Goal: Task Accomplishment & Management: Manage account settings

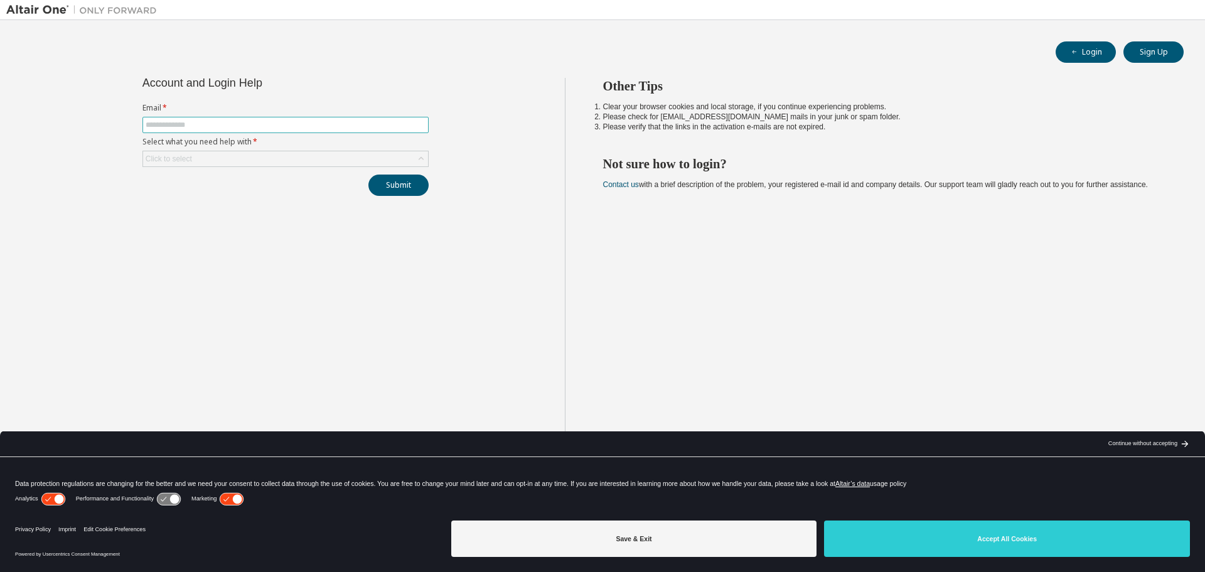
click at [197, 125] on input "text" at bounding box center [286, 125] width 280 height 10
type input "**********"
click at [341, 161] on div "Click to select" at bounding box center [285, 158] width 285 height 15
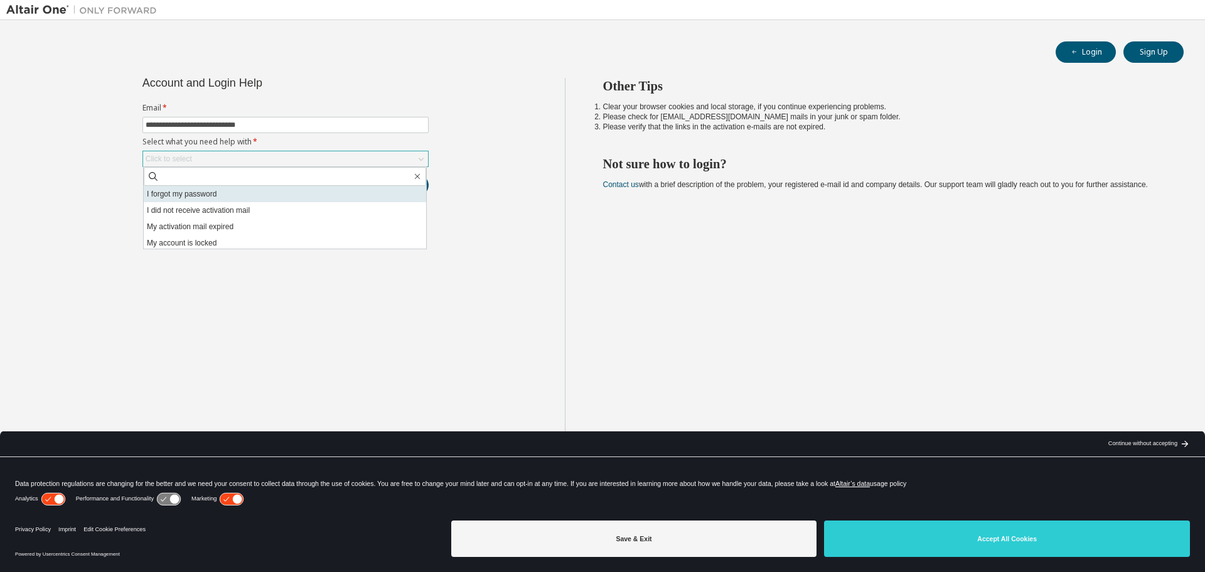
click at [216, 198] on li "I forgot my password" at bounding box center [285, 194] width 282 height 16
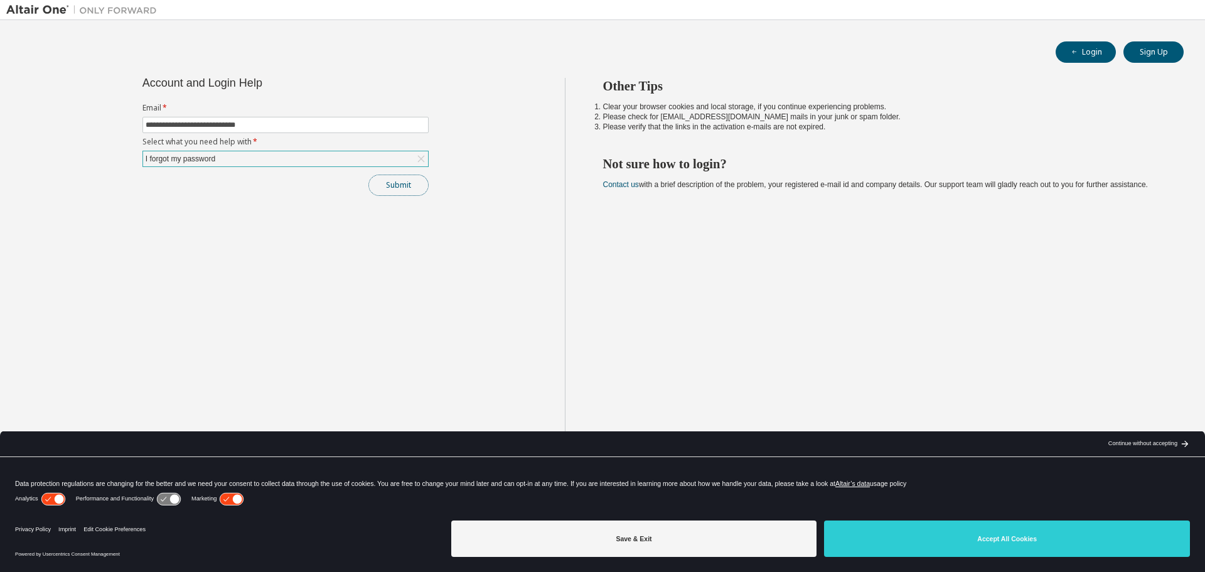
click at [393, 183] on button "Submit" at bounding box center [398, 184] width 60 height 21
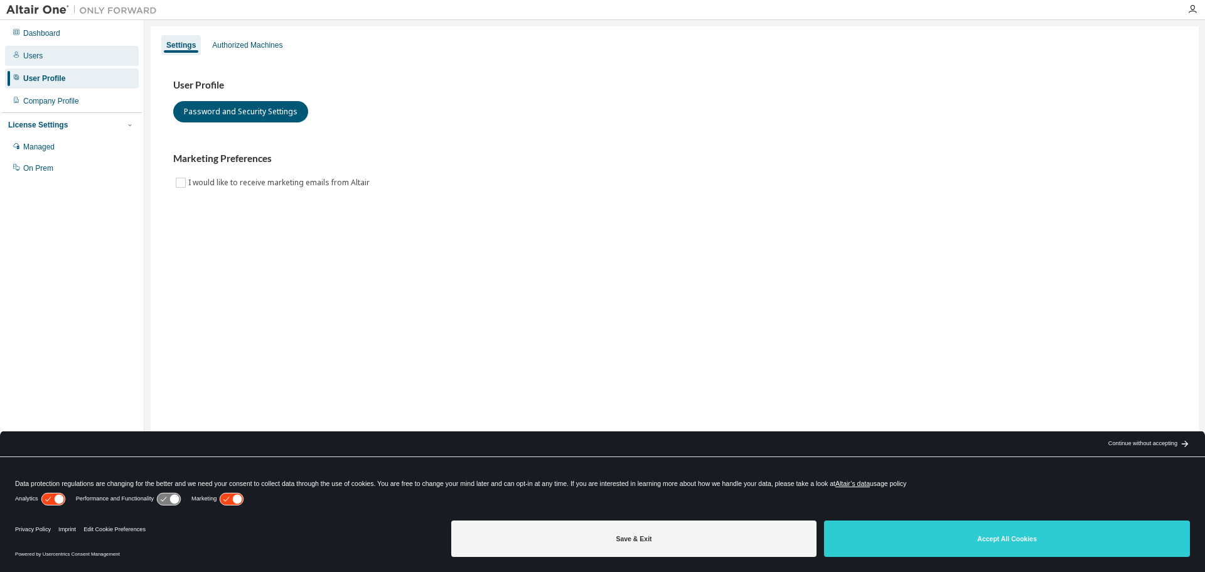
click at [41, 59] on div "Users" at bounding box center [72, 56] width 134 height 20
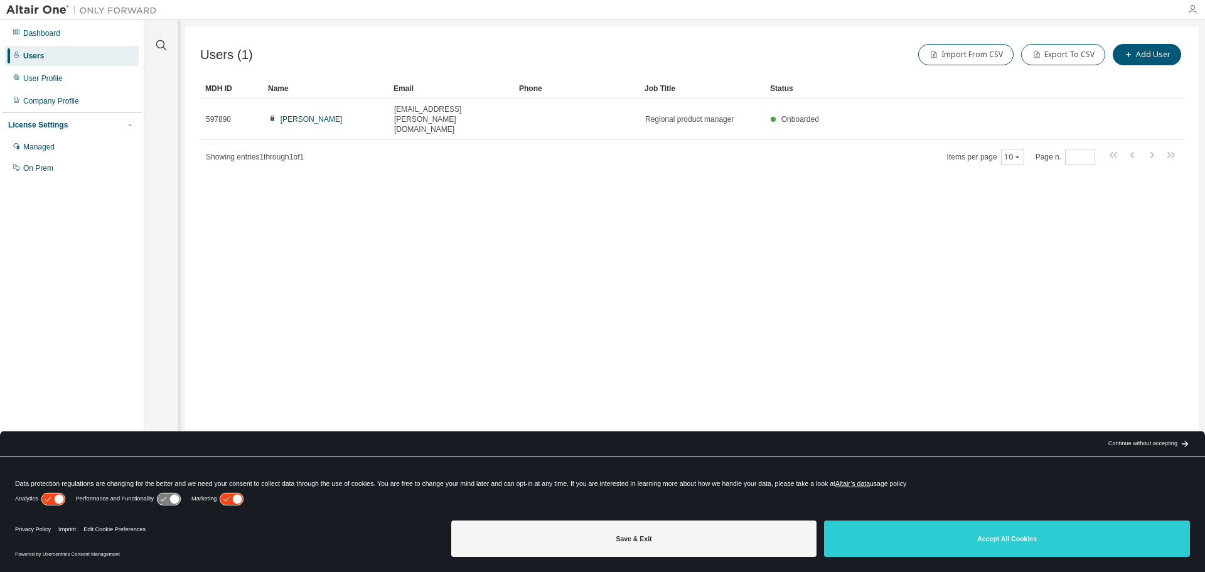
click at [1191, 6] on icon "button" at bounding box center [1192, 9] width 10 height 10
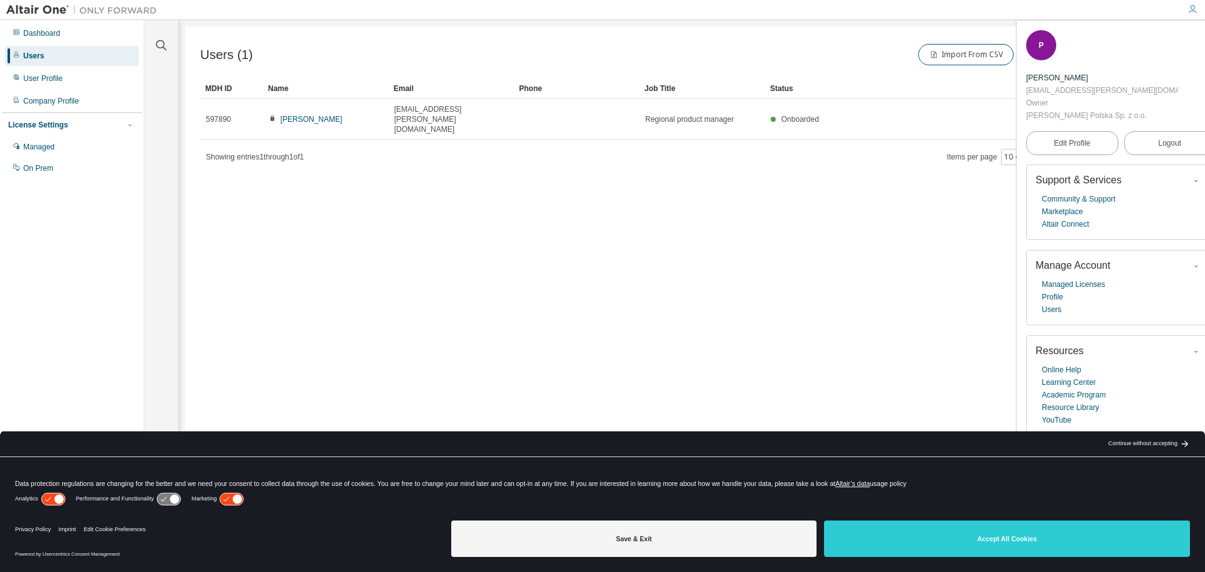
click at [1191, 6] on icon "button" at bounding box center [1192, 9] width 10 height 10
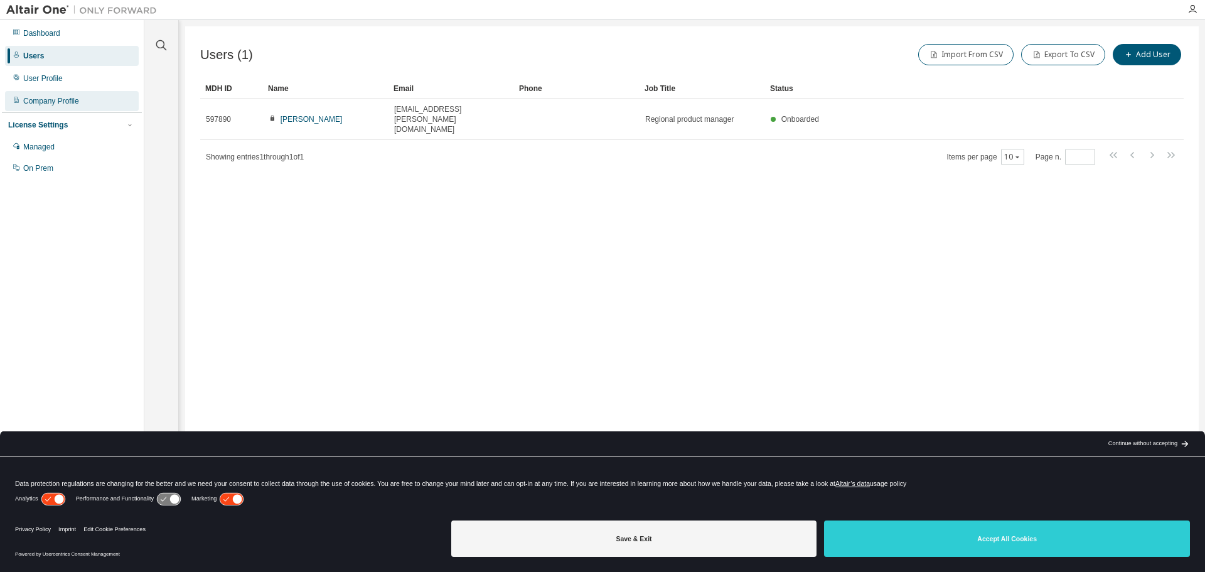
click at [58, 110] on div "Company Profile" at bounding box center [72, 101] width 134 height 20
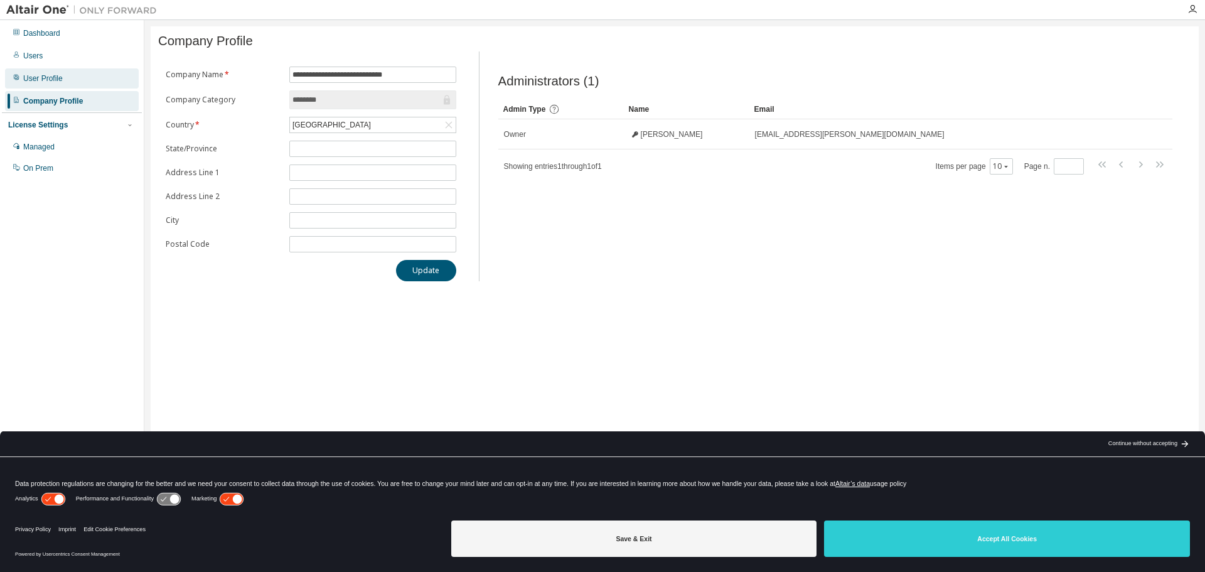
click at [56, 78] on div "User Profile" at bounding box center [43, 78] width 40 height 10
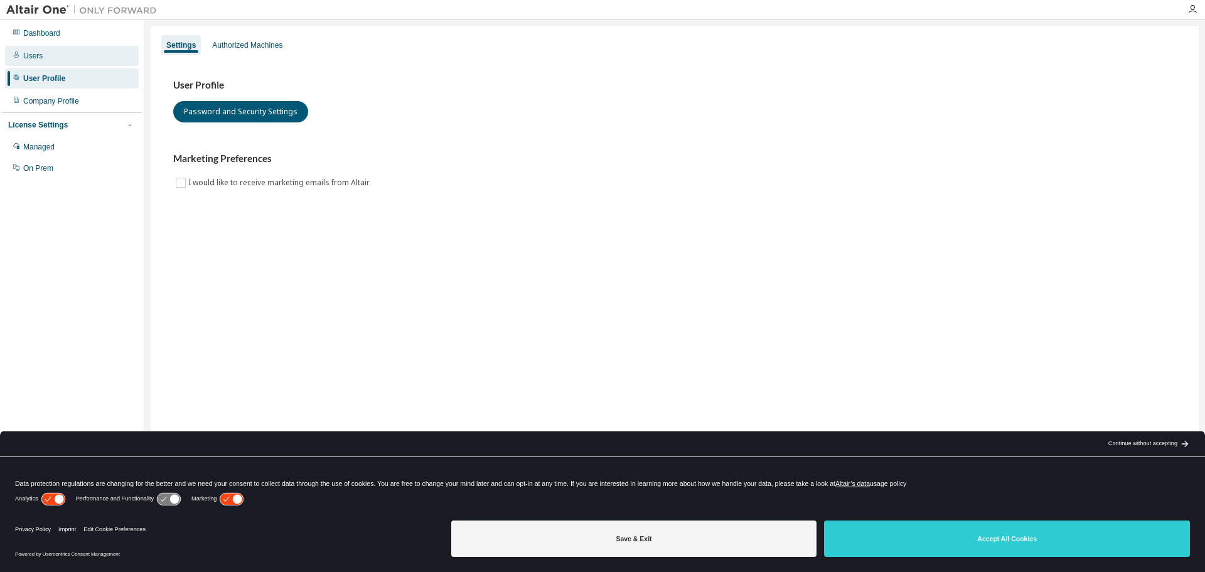
click at [47, 52] on div "Users" at bounding box center [72, 56] width 134 height 20
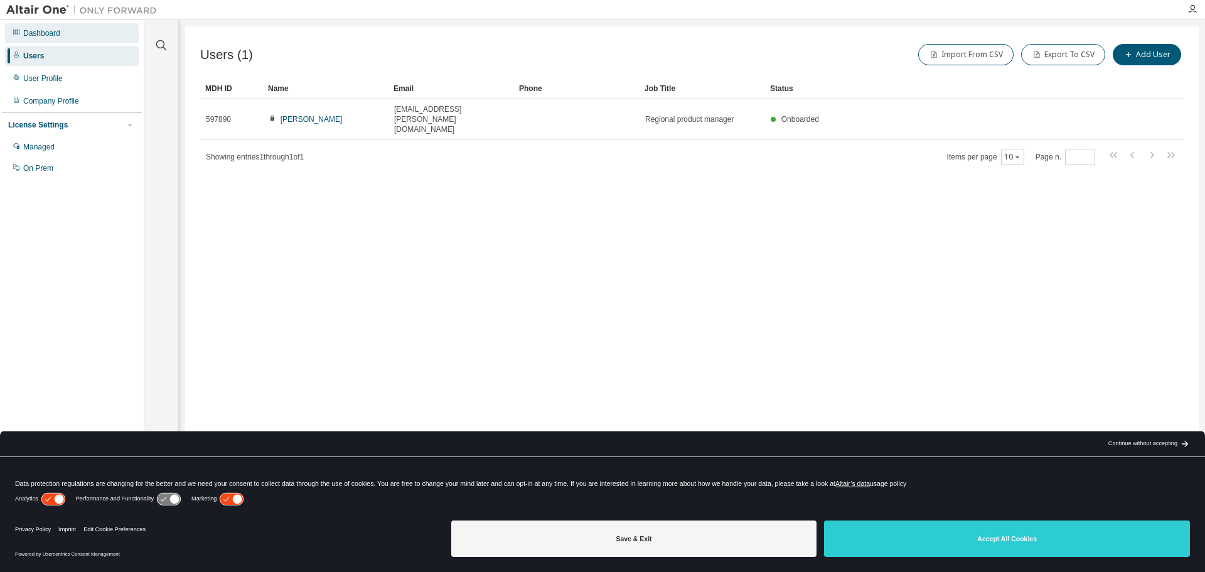
click at [43, 33] on div "Dashboard" at bounding box center [41, 33] width 37 height 10
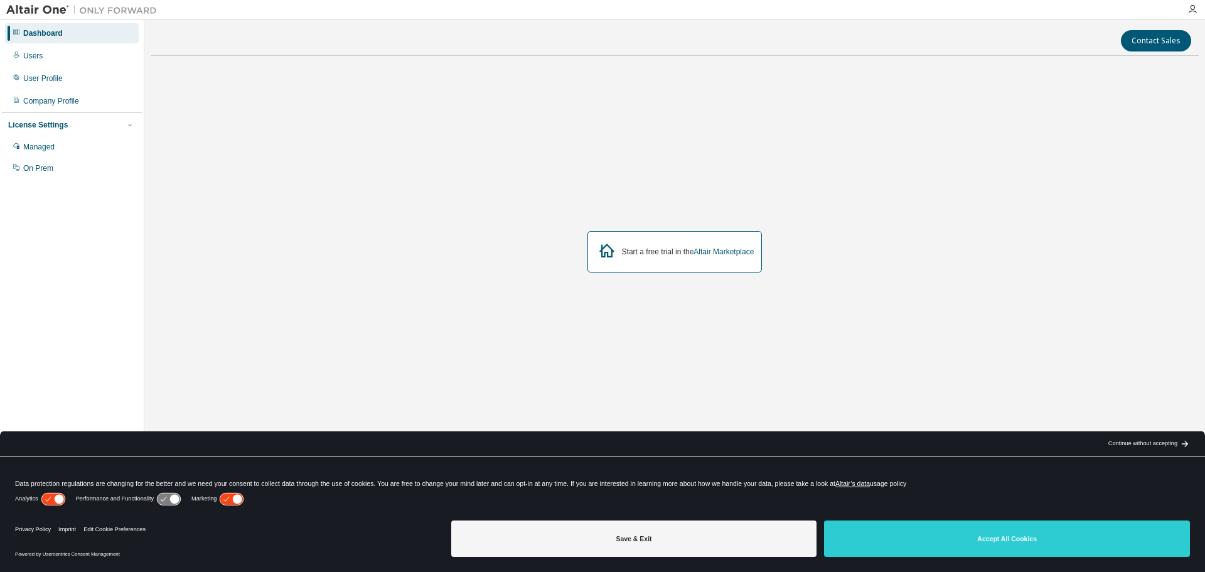
click at [89, 30] on div "Dashboard" at bounding box center [72, 33] width 134 height 20
click at [703, 256] on link "Altair Marketplace" at bounding box center [723, 251] width 60 height 9
click at [26, 149] on div "Managed" at bounding box center [38, 147] width 31 height 10
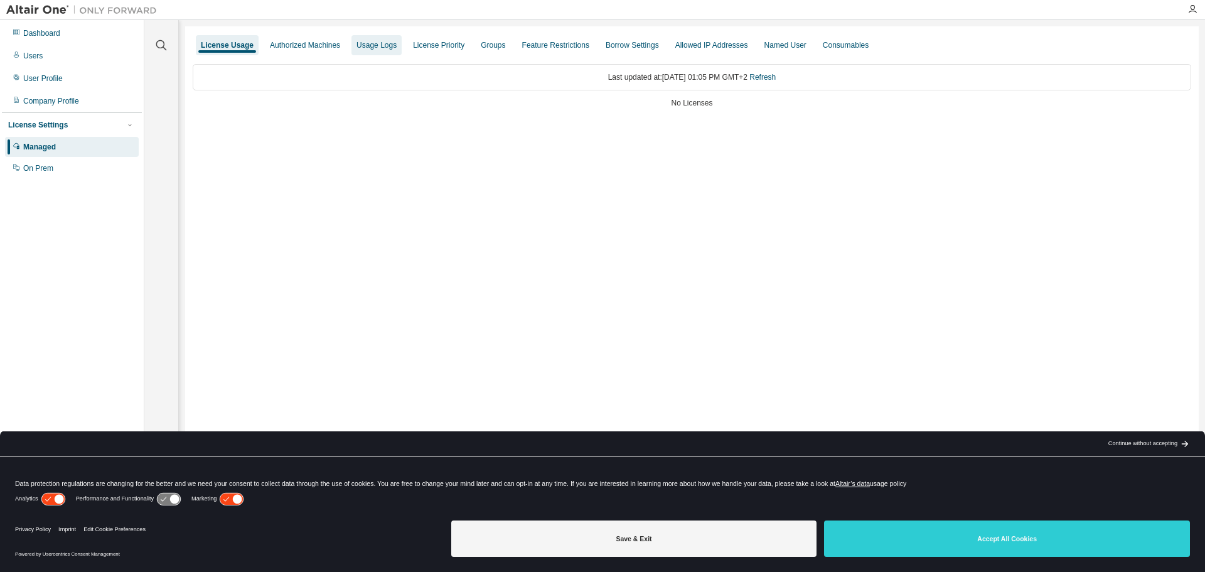
click at [368, 43] on div "Usage Logs" at bounding box center [376, 45] width 40 height 10
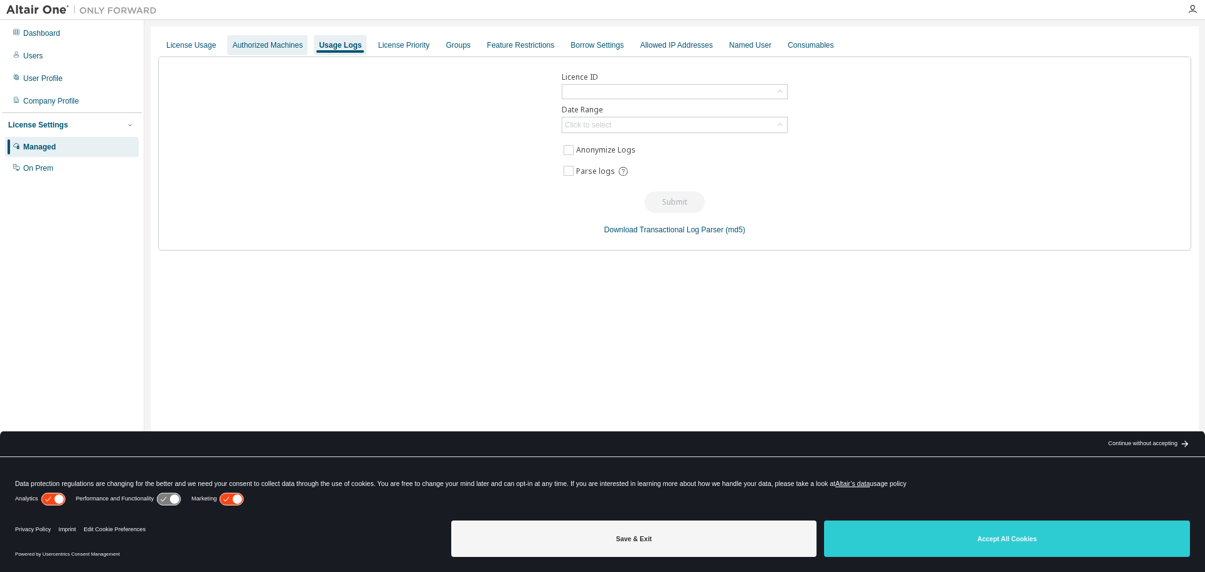
click at [296, 35] on div "Authorized Machines" at bounding box center [267, 45] width 80 height 20
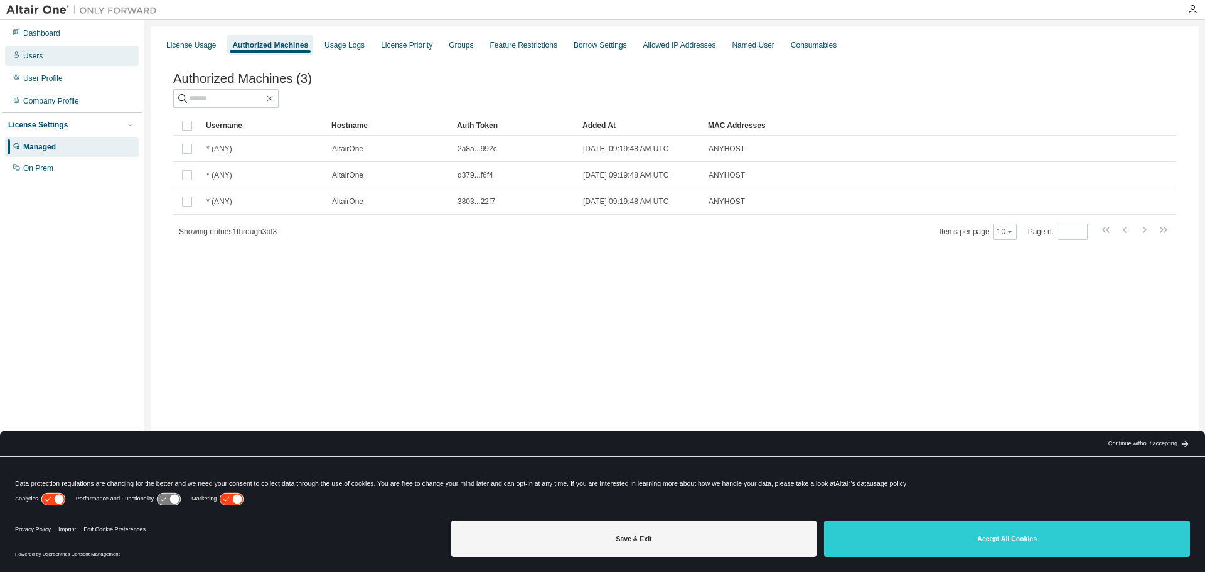
click at [37, 56] on div "Users" at bounding box center [32, 56] width 19 height 10
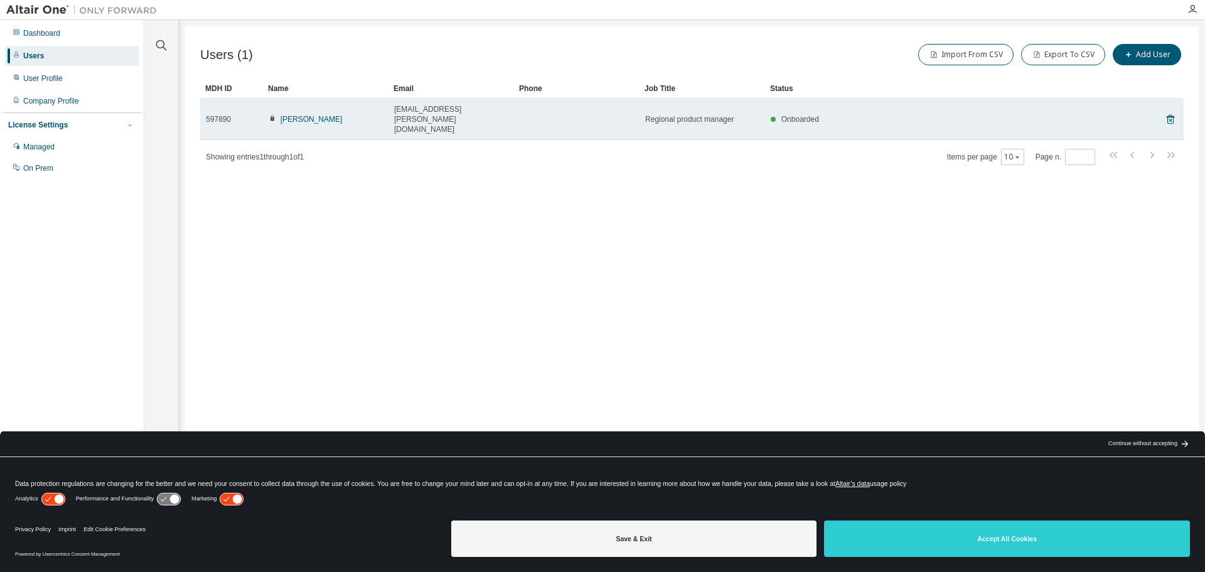
click at [307, 104] on td "Pawel Karapuda" at bounding box center [325, 119] width 125 height 41
click at [311, 115] on link "Pawel Karapuda" at bounding box center [311, 119] width 62 height 9
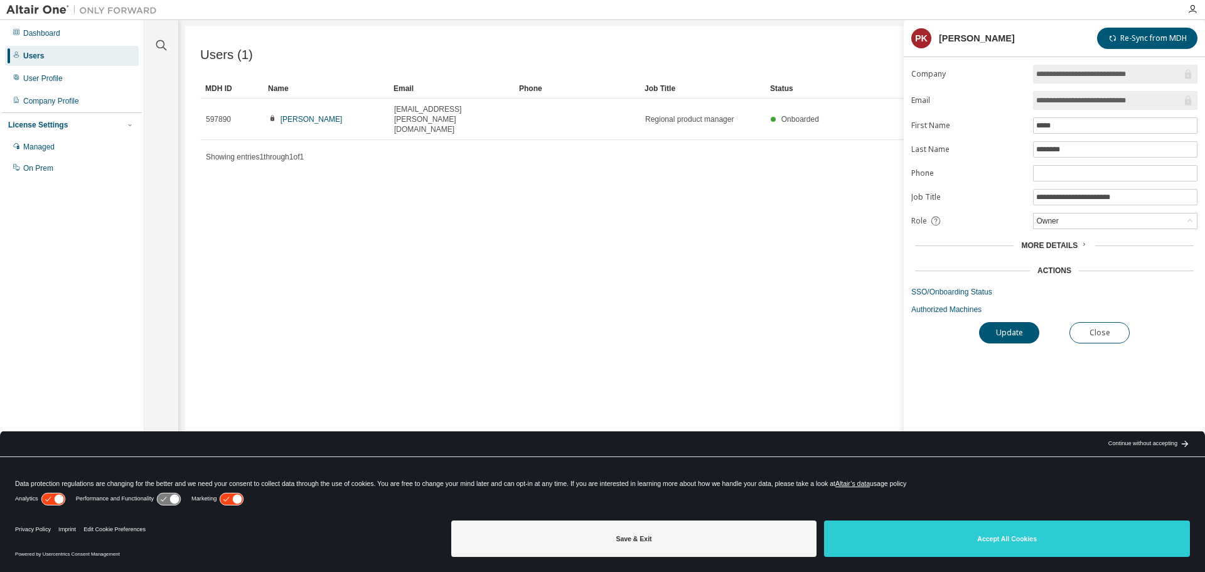
click at [758, 165] on div "Users (1) Import From CSV Export To CSV Add User Clear Load Save Save As Field …" at bounding box center [691, 277] width 1013 height 503
